Goal: Communication & Community: Answer question/provide support

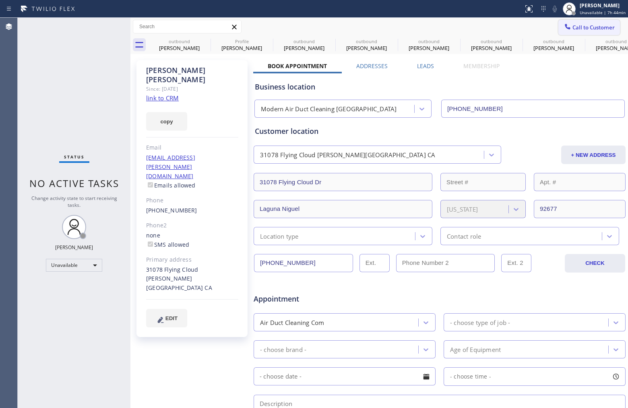
click at [573, 27] on span "Call to Customer" at bounding box center [594, 27] width 42 height 7
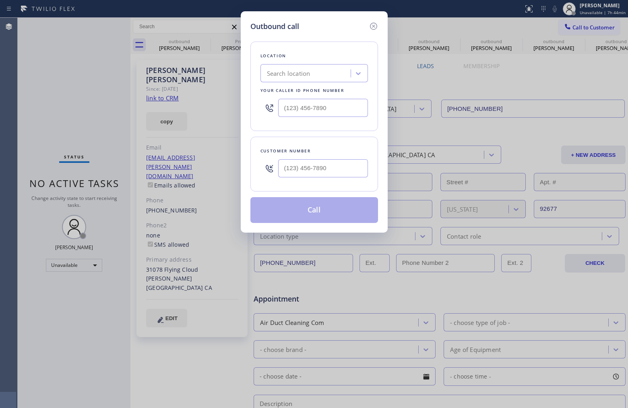
type input "(___) ___-____"
drag, startPoint x: 335, startPoint y: 168, endPoint x: 262, endPoint y: 168, distance: 73.3
click at [262, 168] on div "(___) ___-____" at bounding box center [315, 168] width 108 height 26
type input "(___) ___-____"
drag, startPoint x: 335, startPoint y: 109, endPoint x: 242, endPoint y: 101, distance: 92.9
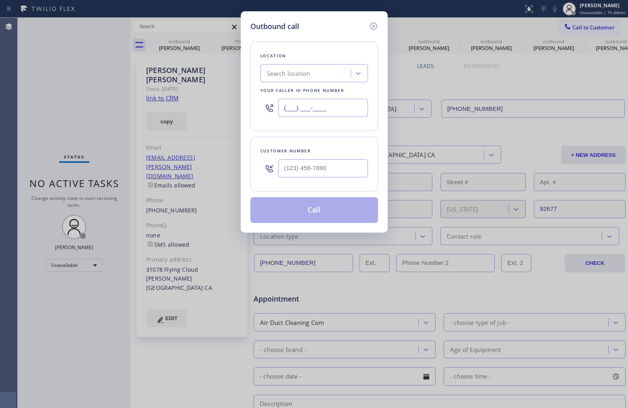
click at [242, 101] on div "Outbound call Location Search location Your caller id phone number (___) ___-__…" at bounding box center [314, 121] width 147 height 221
paste input "855) 731-4952"
type input "[PHONE_NUMBER]"
click at [355, 141] on div "Customer number" at bounding box center [315, 164] width 128 height 55
click at [333, 164] on input "(___) ___-____" at bounding box center [323, 168] width 90 height 18
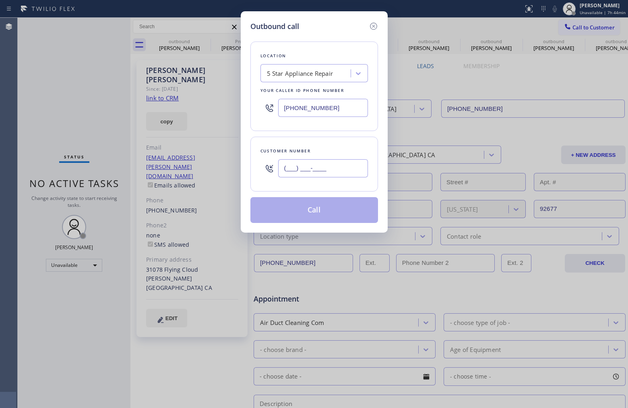
paste input "832) 451-9659"
type input "[PHONE_NUMBER]"
click at [346, 144] on div "Customer number [PHONE_NUMBER]" at bounding box center [315, 164] width 128 height 55
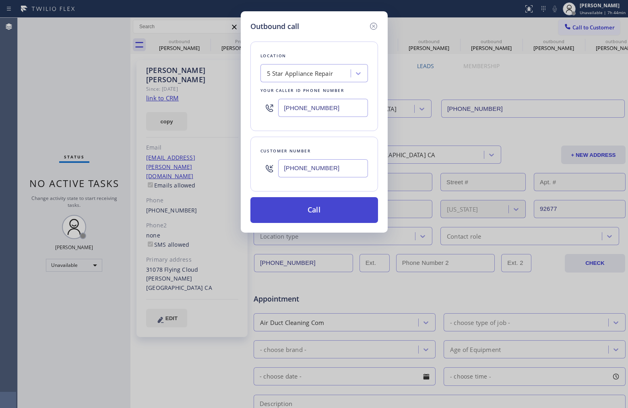
click at [321, 210] on button "Call" at bounding box center [315, 210] width 128 height 26
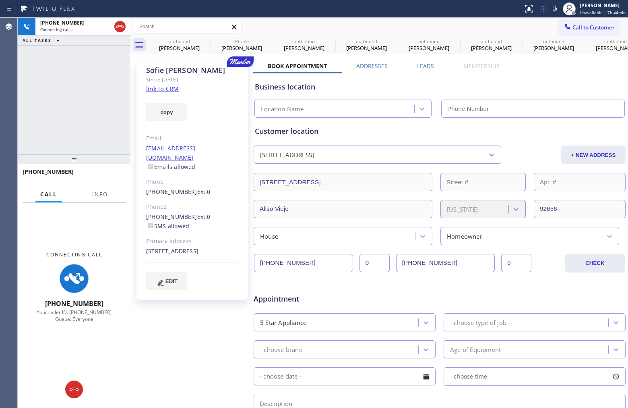
type input "[PHONE_NUMBER]"
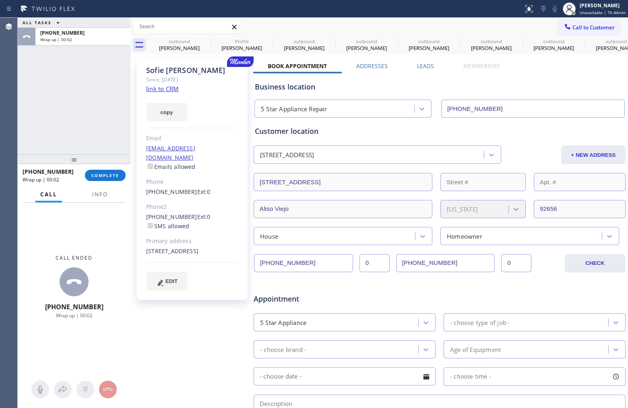
click at [69, 116] on div "ALL TASKS ALL TASKS ACTIVE TASKS TASKS IN WRAP UP [PHONE_NUMBER] Wrap up | 00:02" at bounding box center [74, 86] width 113 height 137
click at [102, 176] on span "COMPLETE" at bounding box center [105, 175] width 28 height 6
click at [105, 138] on div "ALL TASKS ALL TASKS ACTIVE TASKS TASKS IN WRAP UP [PHONE_NUMBER] Wrap up | 00:03" at bounding box center [74, 86] width 113 height 137
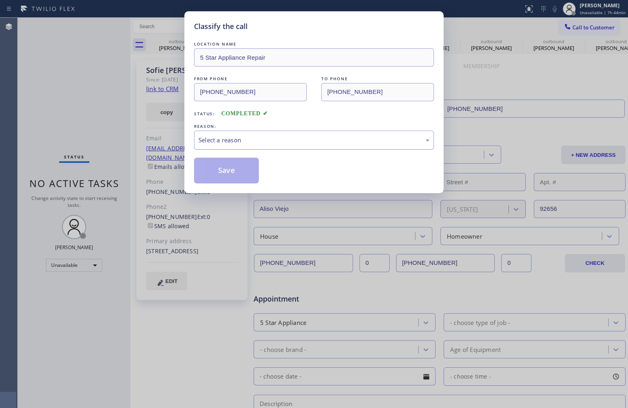
click at [290, 138] on div "Select a reason" at bounding box center [314, 139] width 231 height 9
click at [245, 168] on button "Save" at bounding box center [226, 170] width 65 height 26
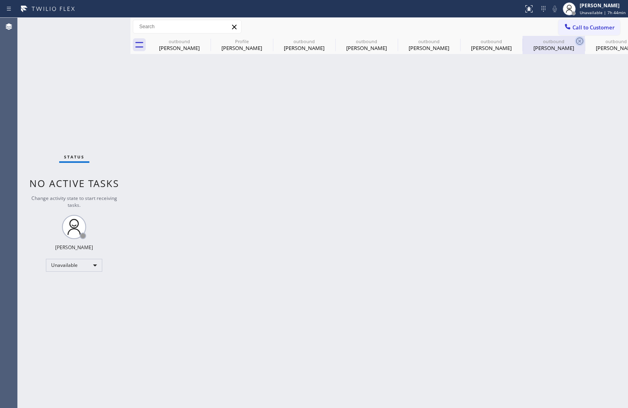
click at [580, 43] on icon at bounding box center [580, 41] width 10 height 10
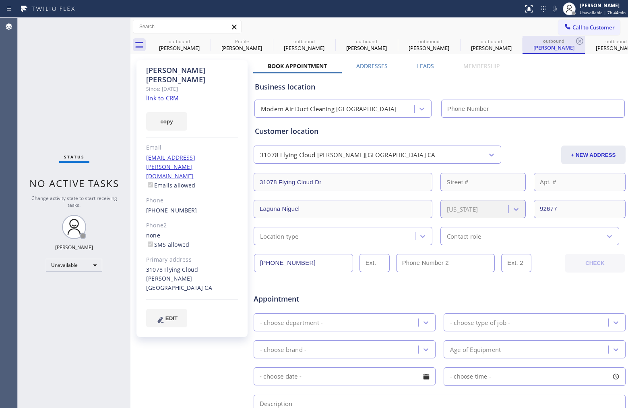
type input "[PHONE_NUMBER]"
click at [519, 40] on icon at bounding box center [518, 41] width 10 height 10
click at [516, 41] on icon at bounding box center [518, 41] width 10 height 10
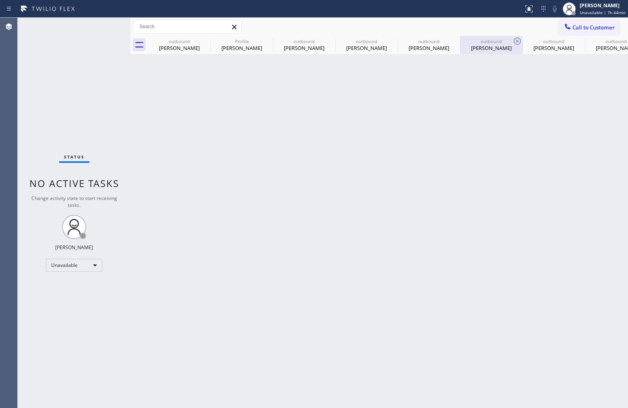
click at [514, 41] on icon at bounding box center [518, 41] width 10 height 10
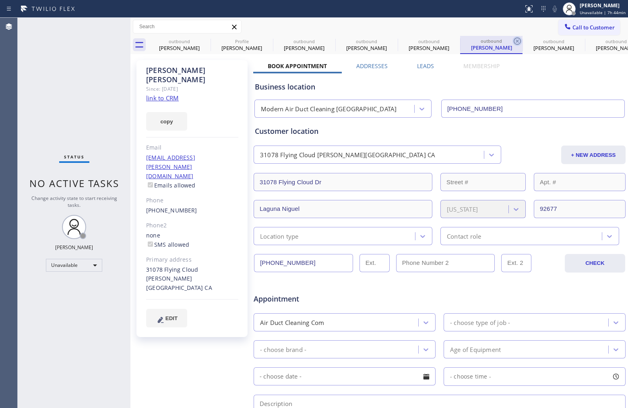
click at [514, 43] on icon at bounding box center [518, 41] width 10 height 10
click at [520, 42] on icon at bounding box center [517, 40] width 7 height 7
click at [558, 49] on div "[PERSON_NAME]" at bounding box center [554, 47] width 61 height 7
type input "[PHONE_NUMBER]"
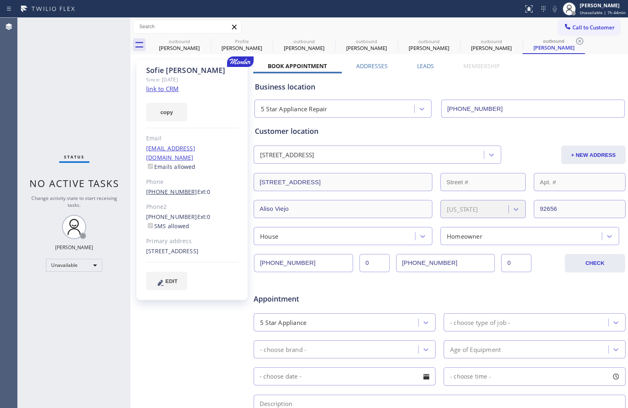
click at [180, 188] on link "[PHONE_NUMBER]" at bounding box center [171, 192] width 51 height 8
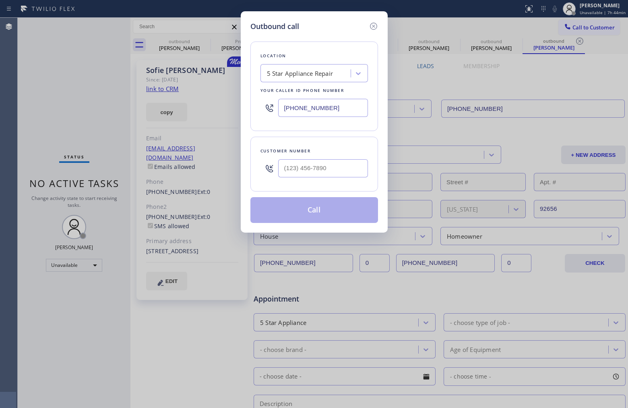
type input "[PHONE_NUMBER]"
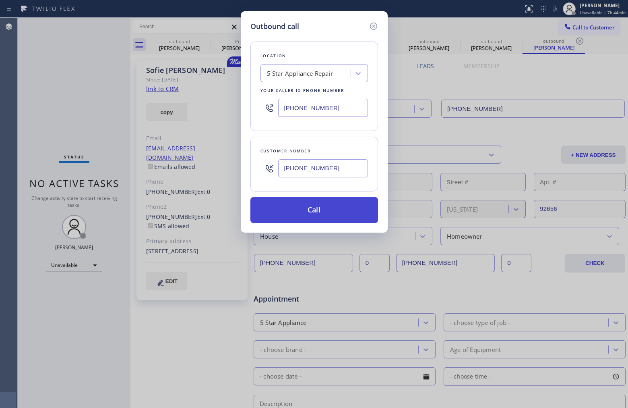
click at [351, 206] on button "Call" at bounding box center [315, 210] width 128 height 26
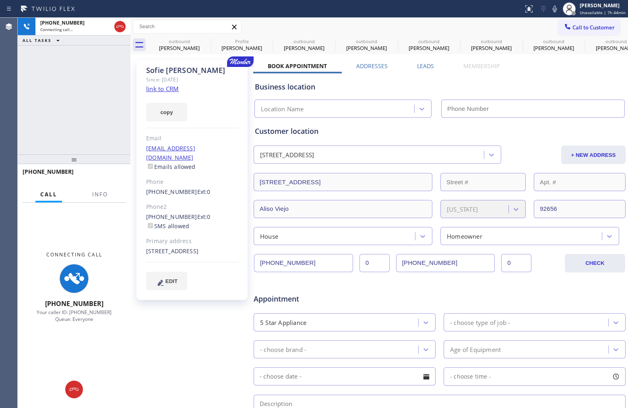
type input "[PHONE_NUMBER]"
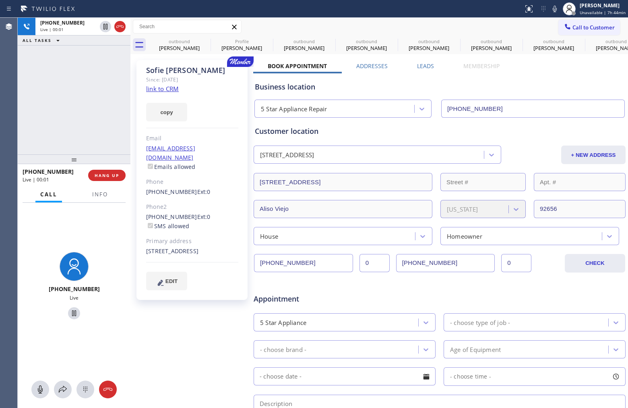
click at [71, 89] on div "[PHONE_NUMBER] Live | 00:01 ALL TASKS ALL TASKS ACTIVE TASKS TASKS IN WRAP UP" at bounding box center [74, 86] width 113 height 137
click at [112, 176] on span "HANG UP" at bounding box center [107, 175] width 25 height 6
click at [110, 143] on div "[PHONE_NUMBER] Live | 00:05 ALL TASKS ALL TASKS ACTIVE TASKS TASKS IN WRAP UP" at bounding box center [74, 86] width 113 height 137
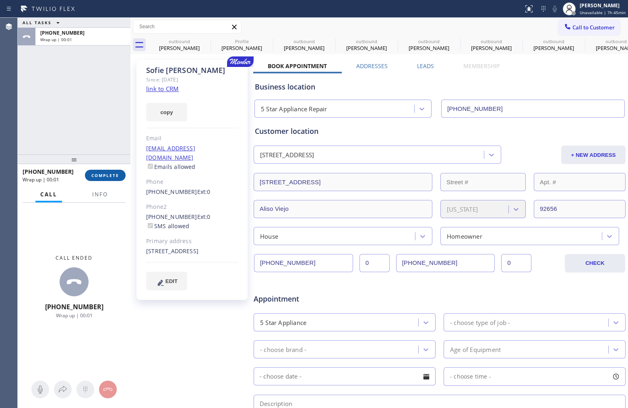
click at [110, 170] on button "COMPLETE" at bounding box center [105, 175] width 41 height 11
click at [106, 136] on div "ALL TASKS ALL TASKS ACTIVE TASKS TASKS IN WRAP UP [PHONE_NUMBER] Wrap up | 00:01" at bounding box center [74, 86] width 113 height 137
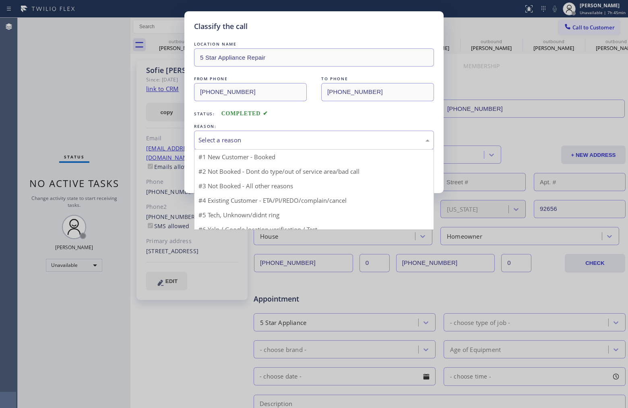
click at [332, 147] on div "Select a reason" at bounding box center [314, 139] width 240 height 19
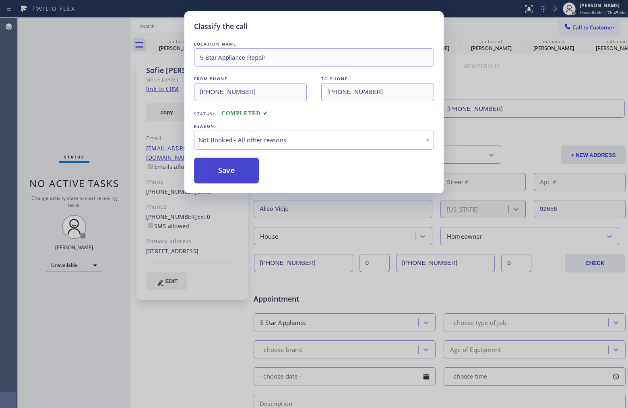
click at [248, 170] on button "Save" at bounding box center [226, 170] width 65 height 26
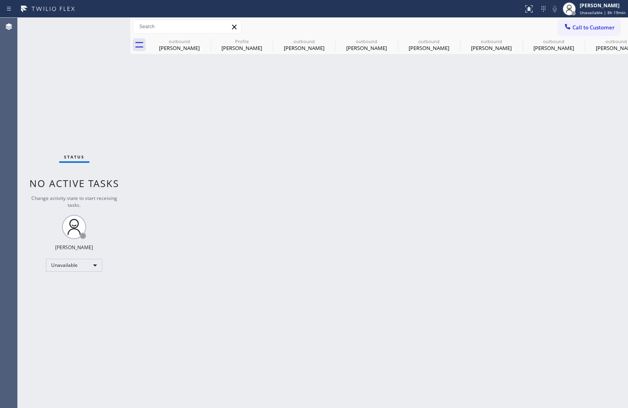
click at [48, 344] on div "Status No active tasks Change activity state to start receiving tasks. [PERSON_…" at bounding box center [74, 213] width 113 height 390
